Goal: Obtain resource: Download file/media

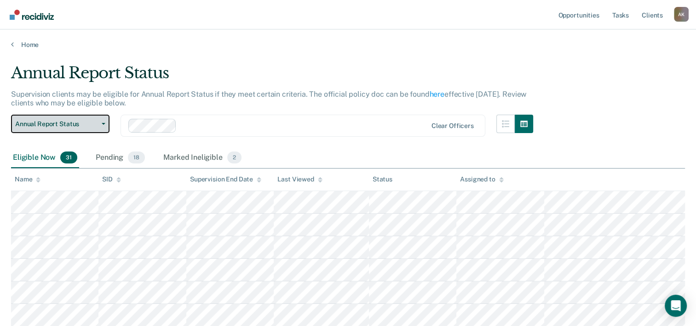
click at [99, 123] on span "button" at bounding box center [101, 124] width 7 height 2
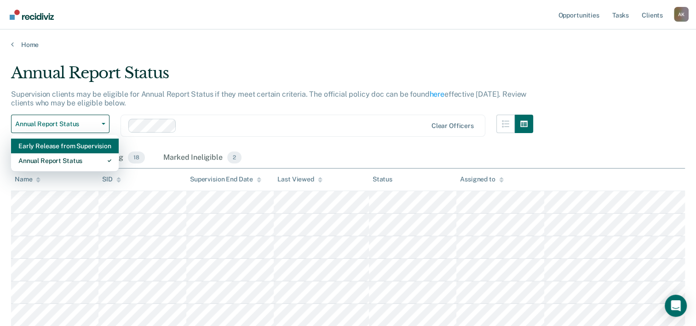
click at [77, 145] on div "Early Release from Supervision" at bounding box center [64, 146] width 93 height 15
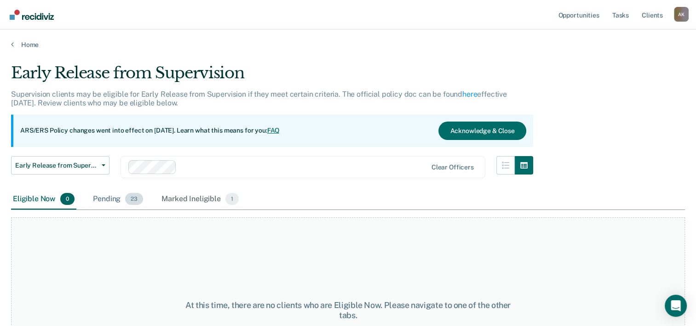
click at [107, 201] on div "Pending 23" at bounding box center [118, 199] width 54 height 20
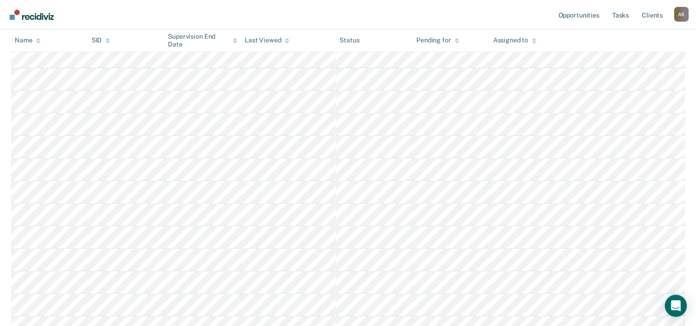
scroll to position [368, 0]
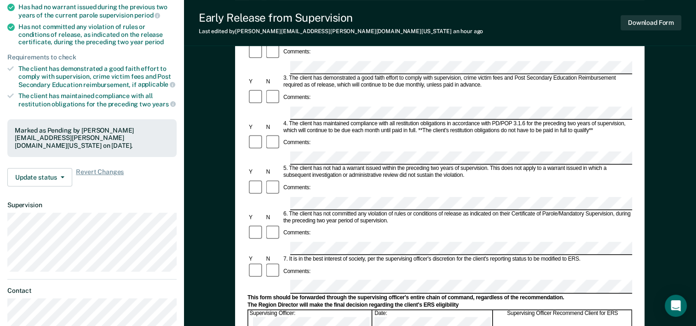
scroll to position [184, 0]
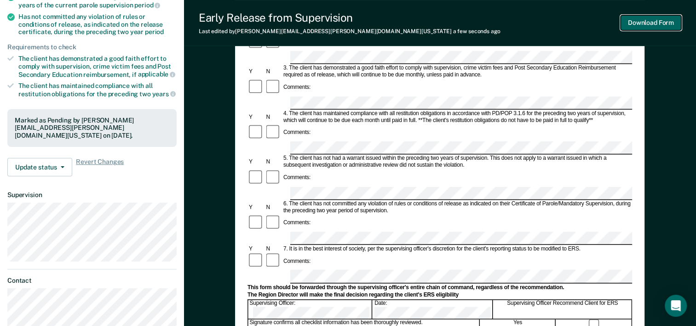
click at [651, 24] on button "Download Form" at bounding box center [651, 22] width 61 height 15
